Goal: Check status

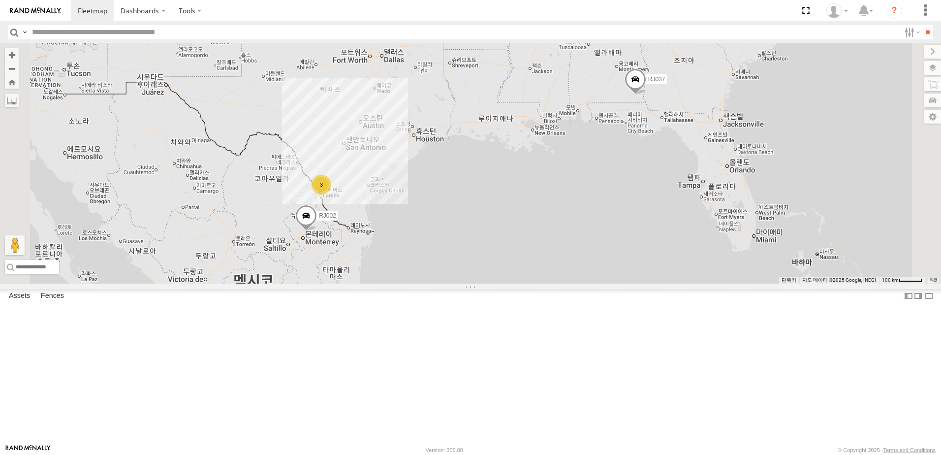
select select "**********"
click at [0, 0] on span at bounding box center [0, 0] width 0 height 0
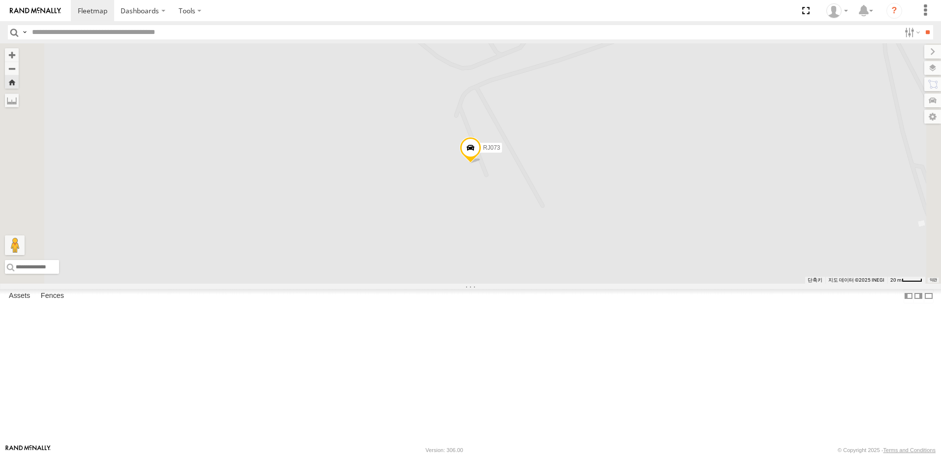
click at [0, 0] on span at bounding box center [0, 0] width 0 height 0
